Goal: Transaction & Acquisition: Purchase product/service

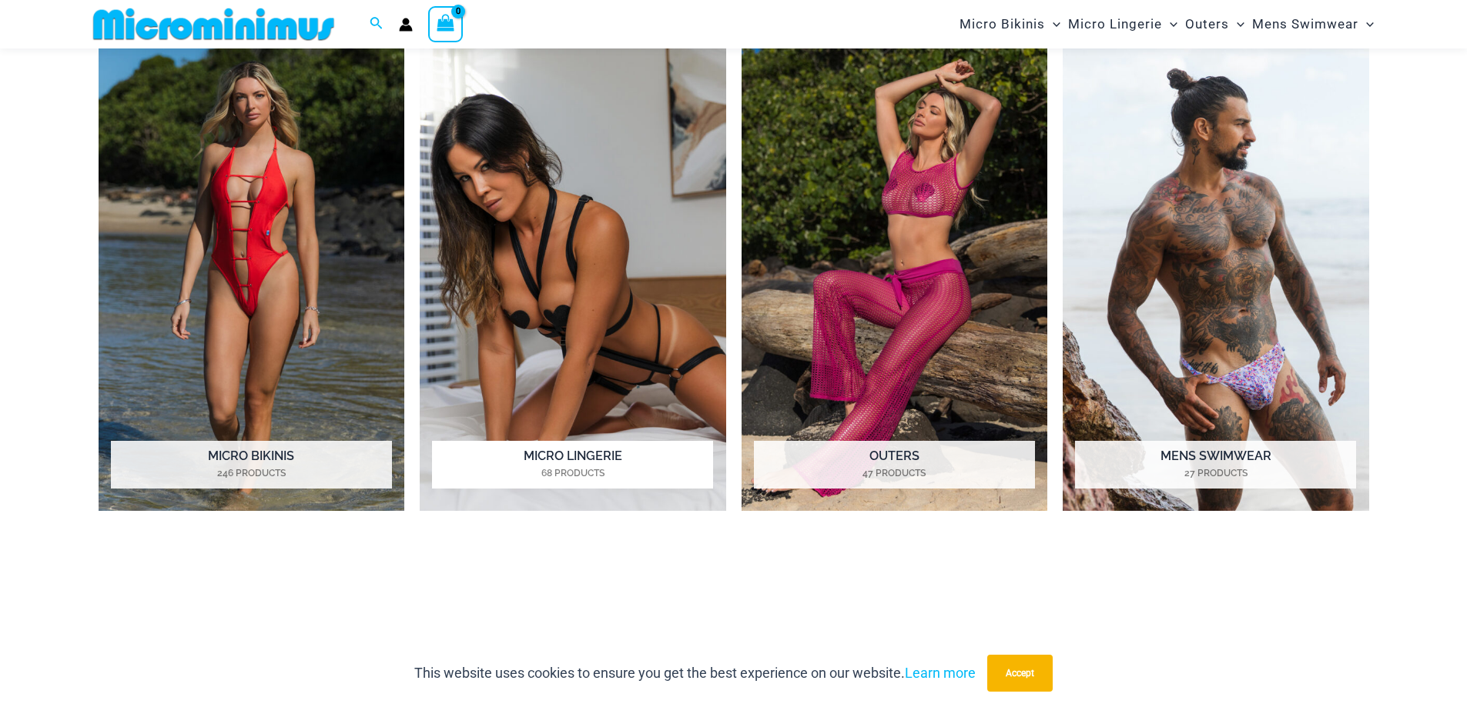
scroll to position [1372, 0]
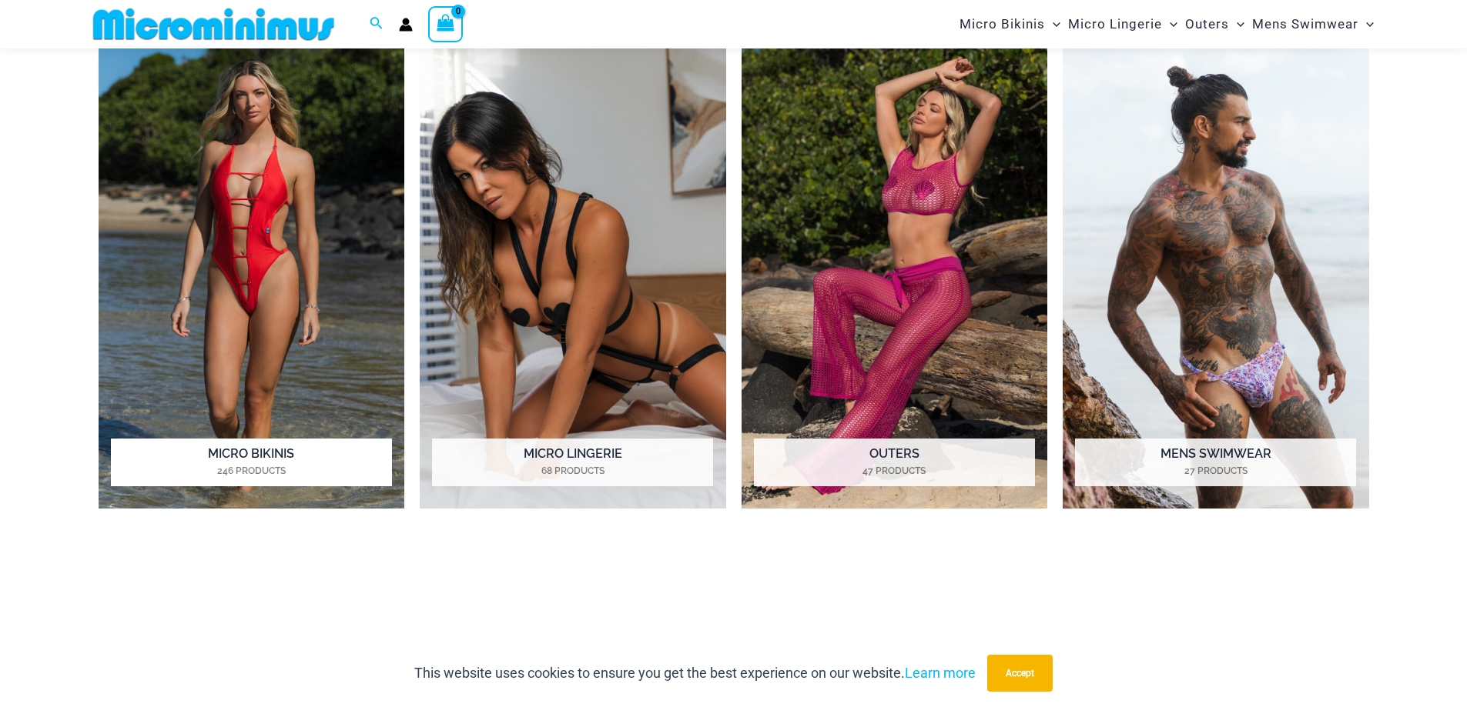
click at [314, 456] on h2 "Micro Bikinis 246 Products" at bounding box center [251, 463] width 281 height 48
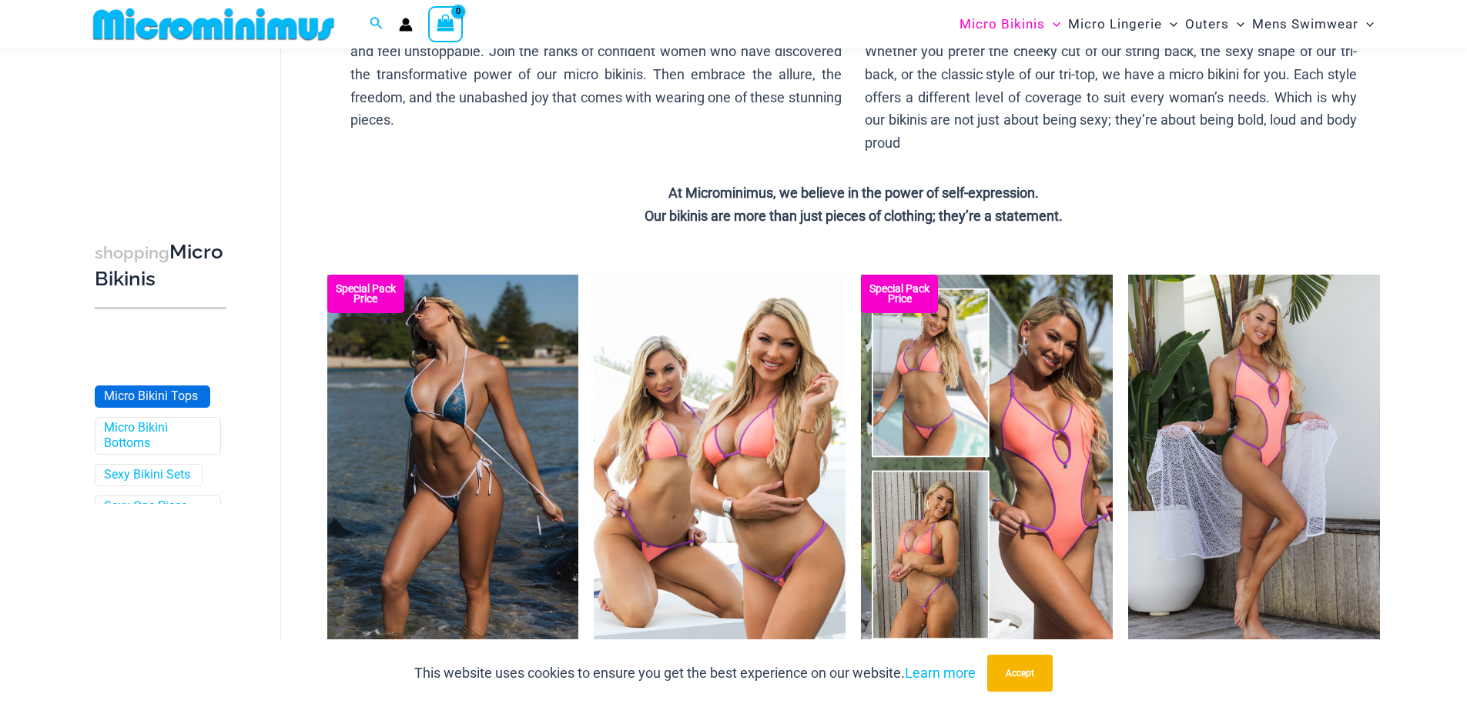
scroll to position [232, 0]
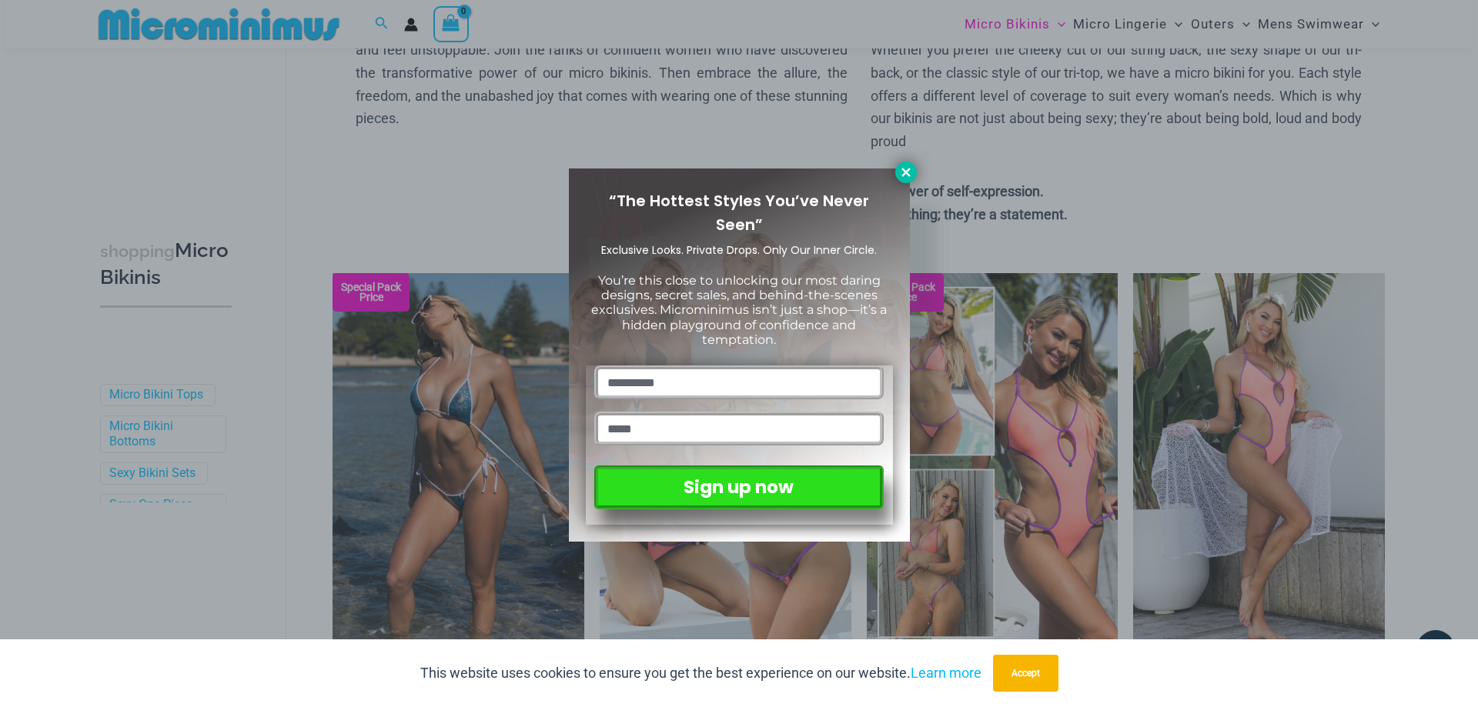
click at [912, 176] on icon at bounding box center [906, 173] width 14 height 14
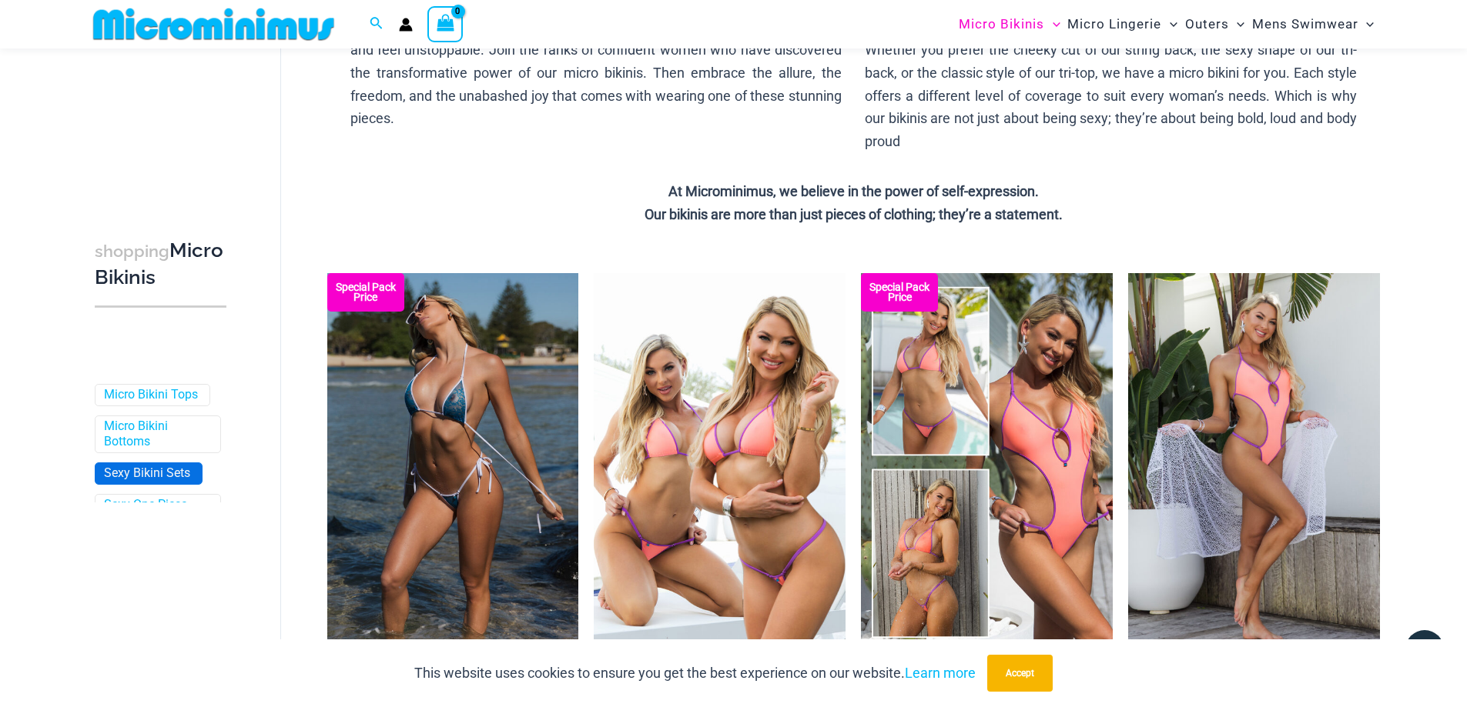
click at [159, 481] on span "Sexy Bikini Sets" at bounding box center [148, 473] width 106 height 21
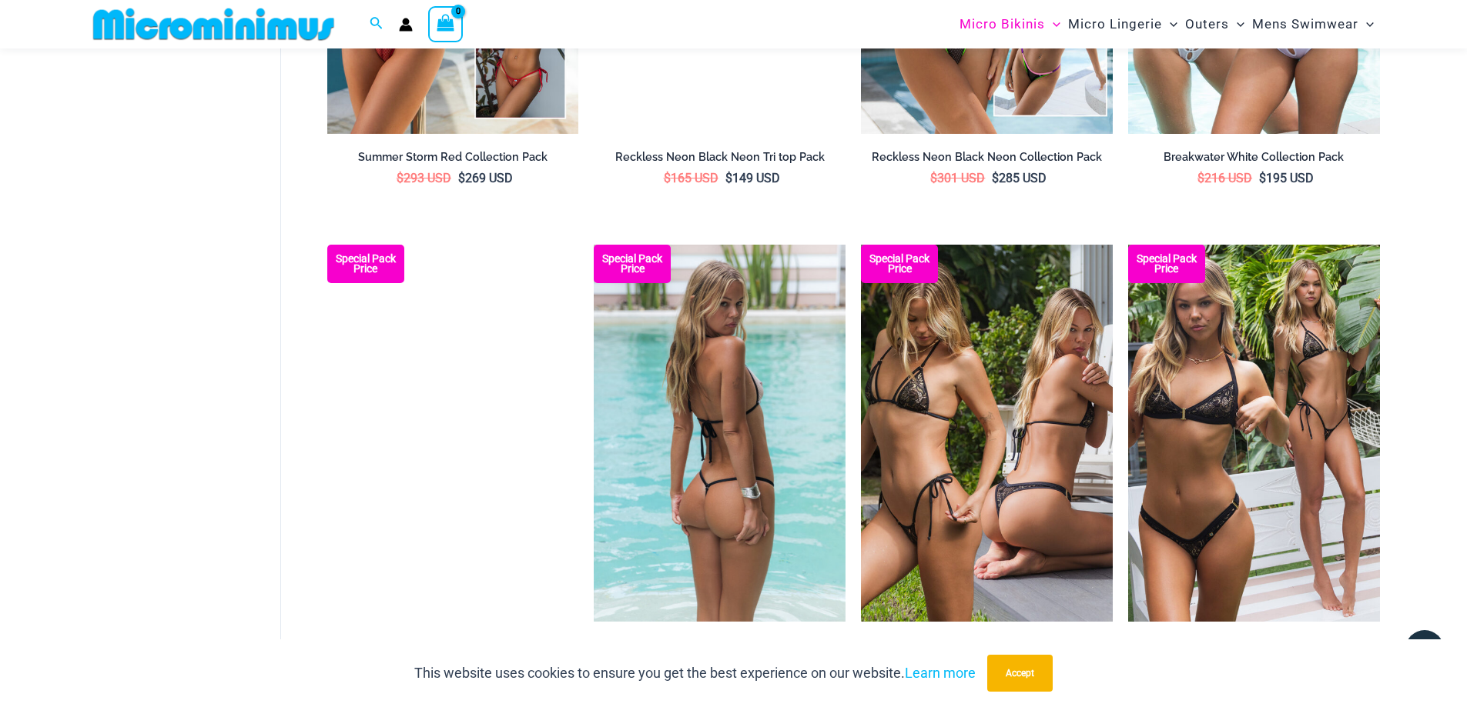
scroll to position [2219, 0]
